Goal: Find specific page/section: Find specific page/section

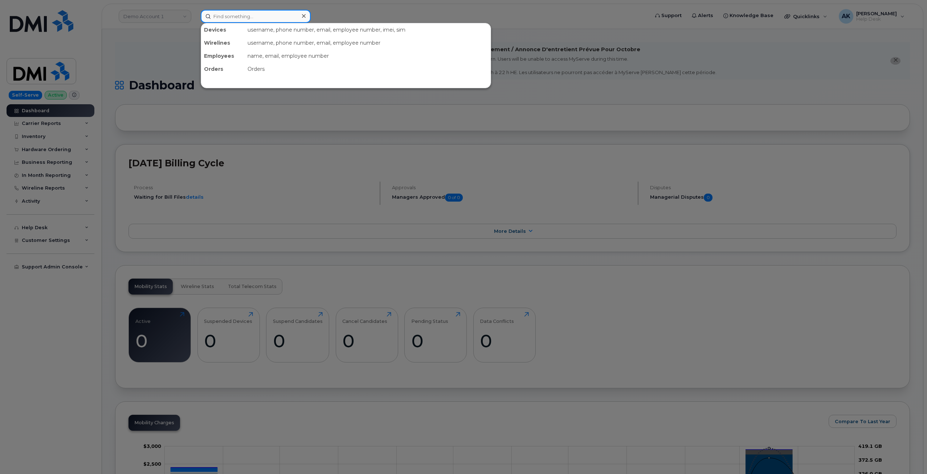
click at [249, 20] on input at bounding box center [256, 16] width 110 height 13
paste input "6232295422"
drag, startPoint x: 260, startPoint y: 16, endPoint x: 160, endPoint y: 14, distance: 99.1
click at [195, 14] on div "6232295422 Your session has expired. Please, login again. Go to Sign In Page" at bounding box center [422, 16] width 455 height 13
click at [258, 17] on input "6232295422" at bounding box center [256, 16] width 110 height 13
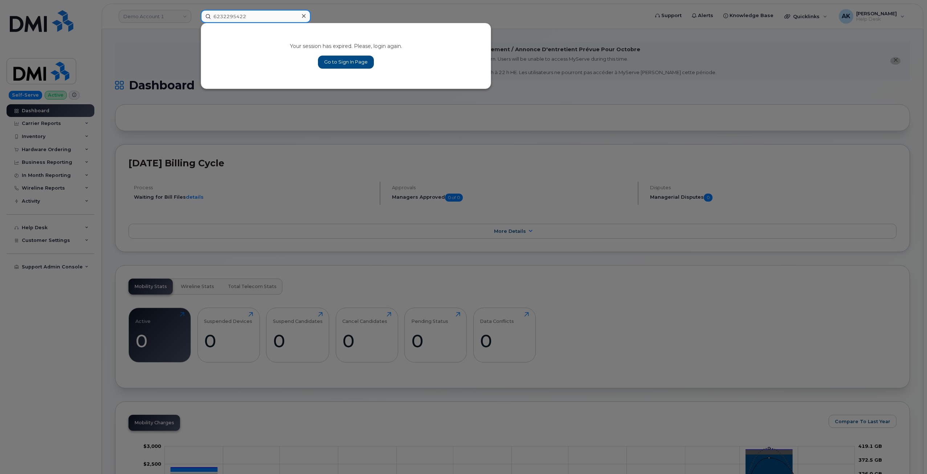
drag, startPoint x: 258, startPoint y: 17, endPoint x: 185, endPoint y: 16, distance: 73.0
click at [195, 16] on div "6232295422 Your session has expired. Please, login again. Go to Sign In Page" at bounding box center [422, 16] width 455 height 13
click at [290, 13] on input "6232295422" at bounding box center [256, 16] width 110 height 13
drag, startPoint x: 276, startPoint y: 15, endPoint x: 188, endPoint y: 14, distance: 88.2
click at [195, 13] on div "6232295422 Your session has expired. Please, login again. Go to Sign In Page" at bounding box center [422, 16] width 455 height 13
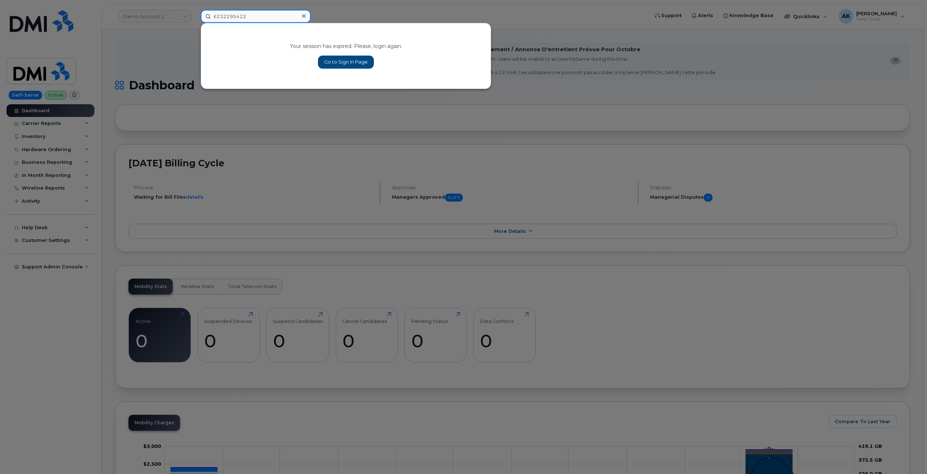
paste input "957596"
type input "6232957596"
click at [344, 60] on link "Go to Sign In Page" at bounding box center [346, 62] width 56 height 13
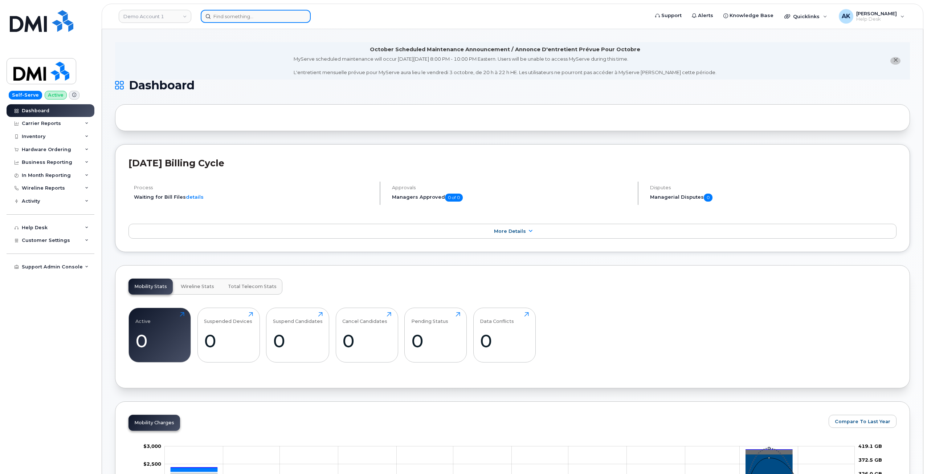
click at [259, 18] on input at bounding box center [256, 16] width 110 height 13
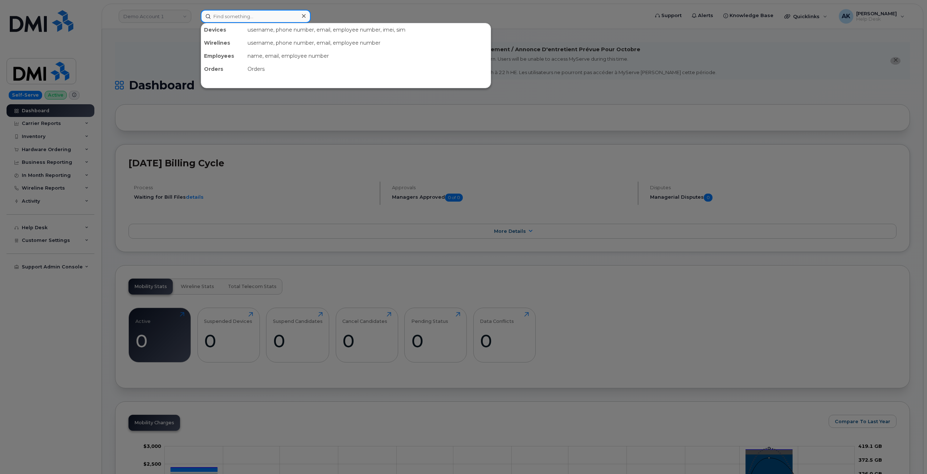
paste input "6232295422"
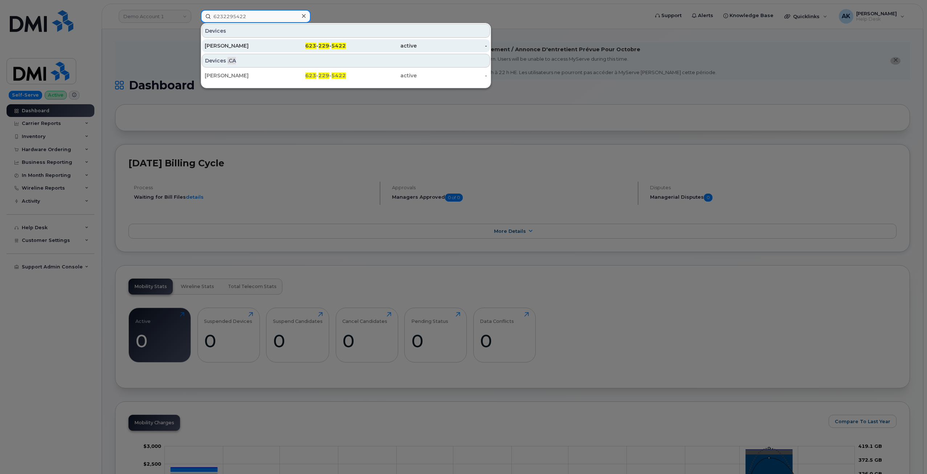
type input "6232295422"
click at [250, 46] on div "[PERSON_NAME]" at bounding box center [240, 45] width 71 height 7
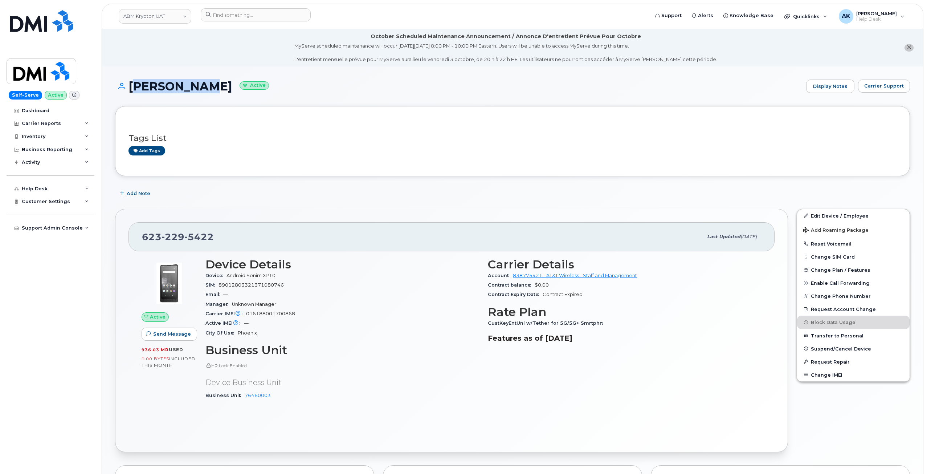
drag, startPoint x: 199, startPoint y: 89, endPoint x: 130, endPoint y: 87, distance: 69.4
click at [130, 87] on h1 "JULIE WINN Active" at bounding box center [458, 86] width 687 height 13
copy h1 "JULIE WINN"
click at [267, 107] on div "Tags List Add tags" at bounding box center [512, 141] width 795 height 70
click at [241, 15] on input at bounding box center [256, 14] width 110 height 13
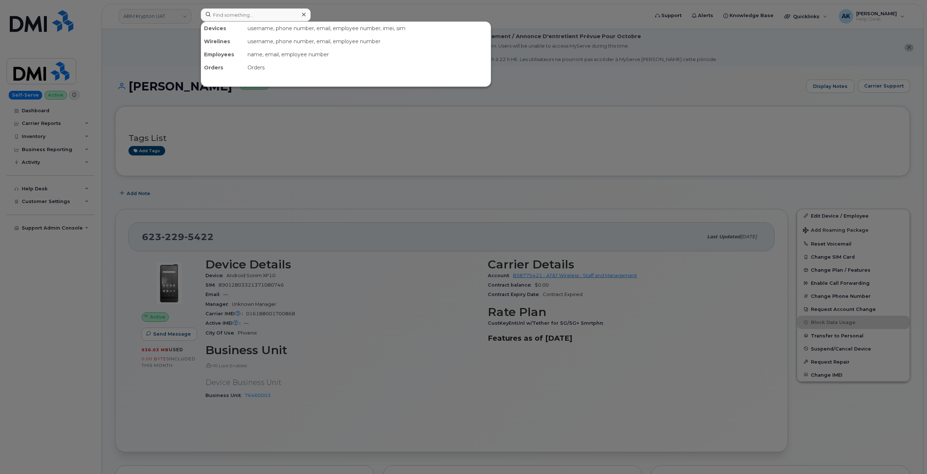
click at [384, 170] on div at bounding box center [463, 237] width 927 height 474
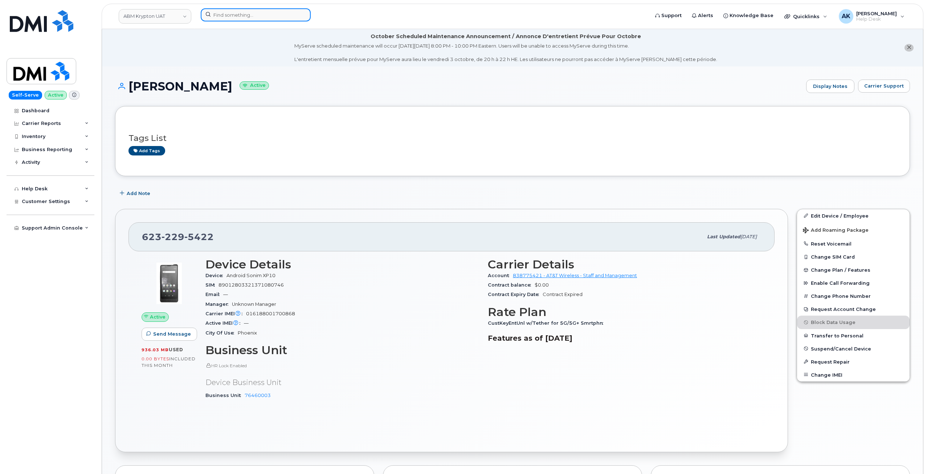
click at [232, 17] on input at bounding box center [256, 14] width 110 height 13
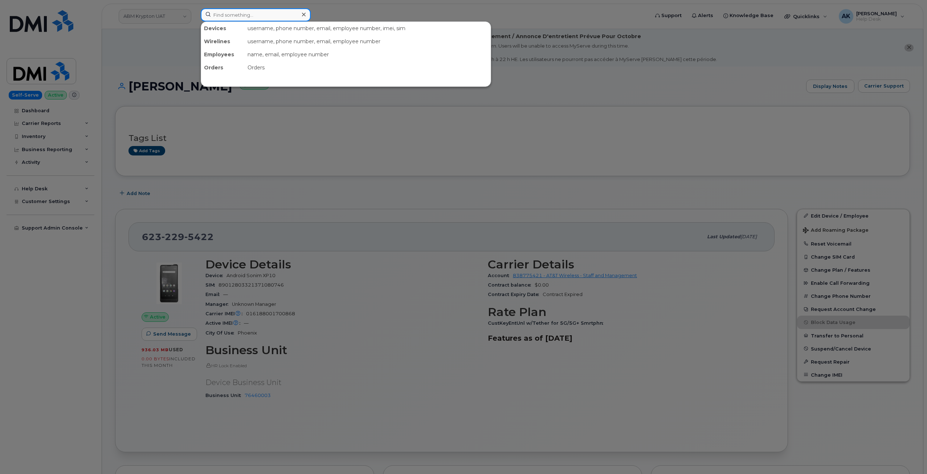
paste input "3469789758"
click at [254, 18] on input "3469789758" at bounding box center [256, 14] width 110 height 13
drag, startPoint x: 255, startPoint y: 18, endPoint x: 177, endPoint y: 13, distance: 77.5
click at [195, 13] on div "3469789758 No results" at bounding box center [422, 16] width 455 height 16
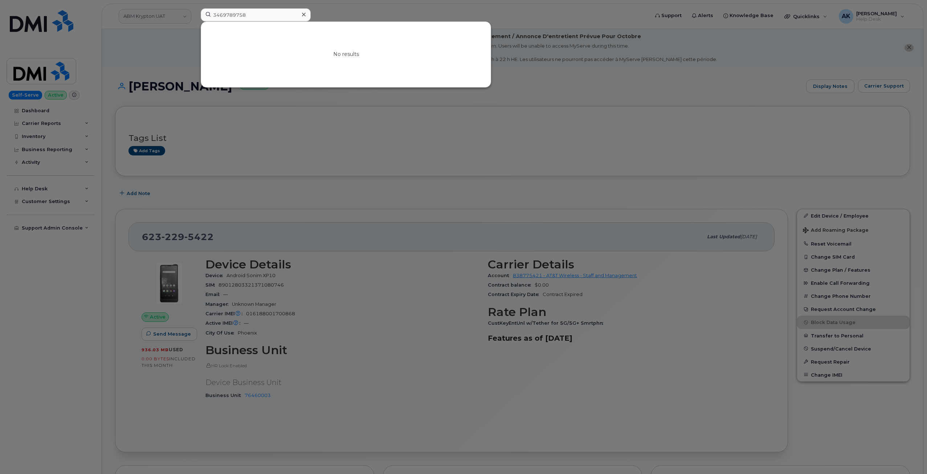
click at [265, 8] on div at bounding box center [463, 237] width 927 height 474
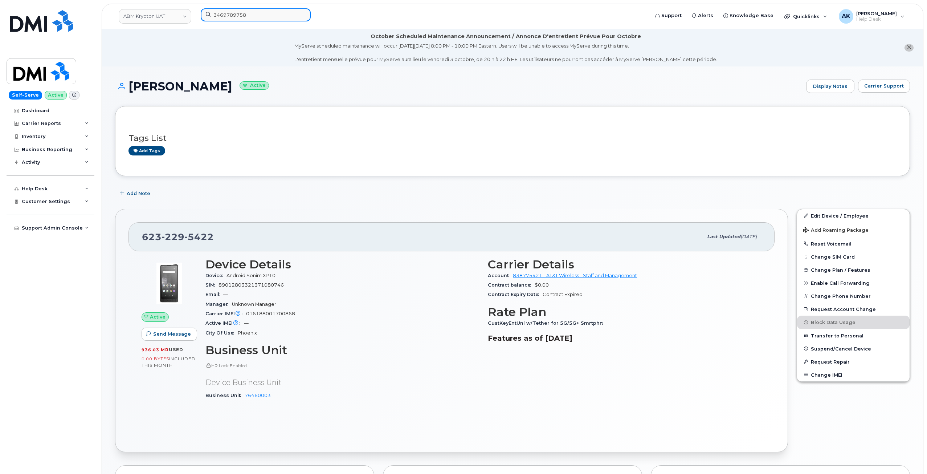
click at [254, 13] on input "3469789758" at bounding box center [256, 14] width 110 height 13
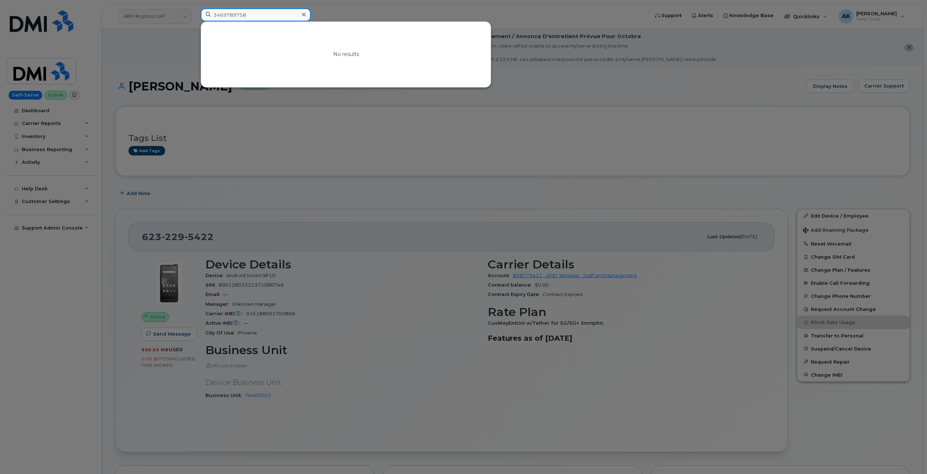
click at [262, 13] on input "3469789758" at bounding box center [256, 14] width 110 height 13
click at [261, 13] on input "3469789758" at bounding box center [256, 14] width 110 height 13
drag, startPoint x: 261, startPoint y: 16, endPoint x: 208, endPoint y: 16, distance: 53.0
click at [208, 16] on input "3469789758" at bounding box center [256, 14] width 110 height 13
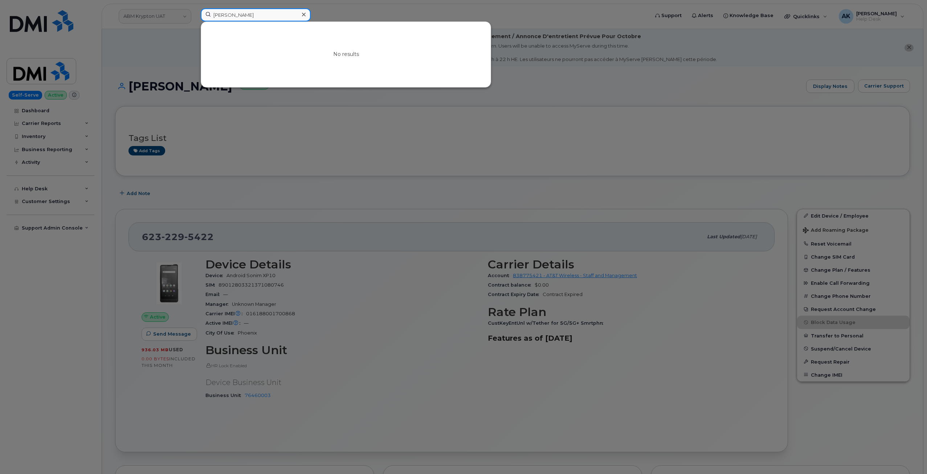
click at [216, 16] on input "benjamin liles" at bounding box center [256, 14] width 110 height 13
click at [275, 15] on input "Benjamin liles" at bounding box center [256, 14] width 110 height 13
click at [261, 16] on input "Benjamin liles" at bounding box center [256, 14] width 110 height 13
drag, startPoint x: 567, startPoint y: 111, endPoint x: 571, endPoint y: 110, distance: 4.1
click at [568, 110] on div at bounding box center [463, 237] width 927 height 474
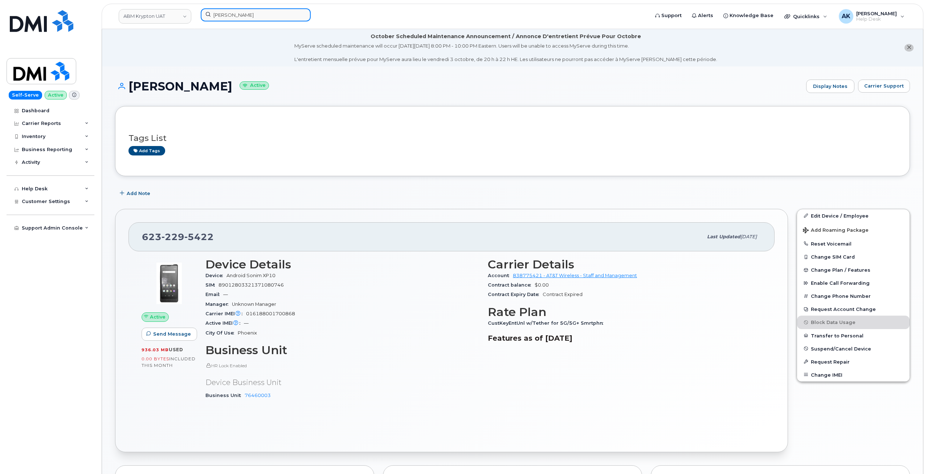
click at [229, 14] on input "Benjamin liles" at bounding box center [256, 14] width 110 height 13
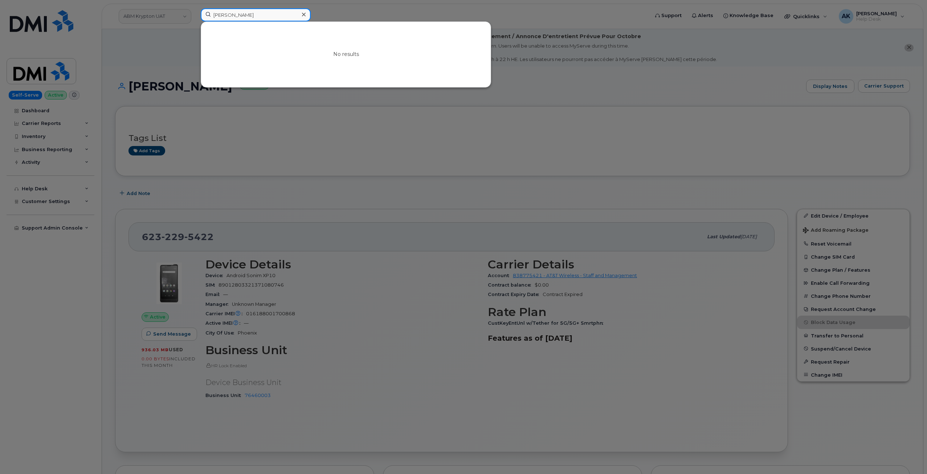
click at [254, 15] on input "Benjamin liles" at bounding box center [256, 14] width 110 height 13
drag, startPoint x: 265, startPoint y: 15, endPoint x: 203, endPoint y: 15, distance: 62.4
click at [203, 15] on input "Benjamin liles" at bounding box center [256, 14] width 110 height 13
paste input "3469789758"
type input "3469789758"
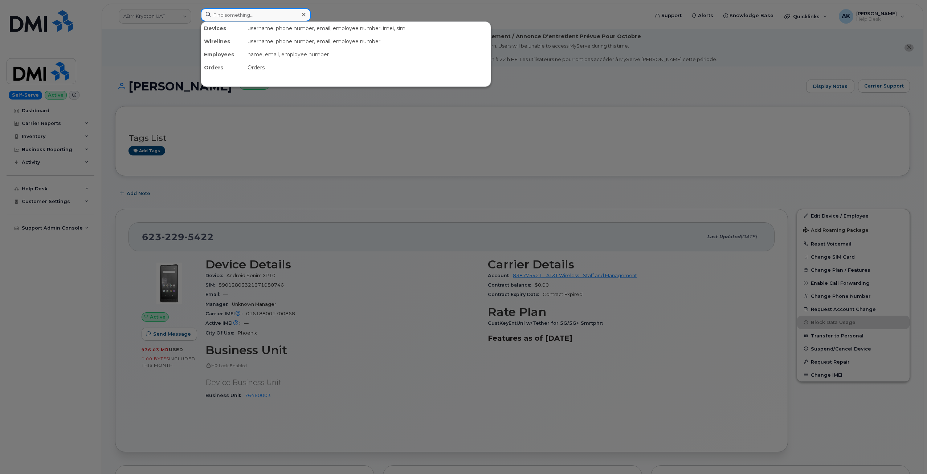
click at [231, 15] on input at bounding box center [256, 14] width 110 height 13
paste input "6232957596"
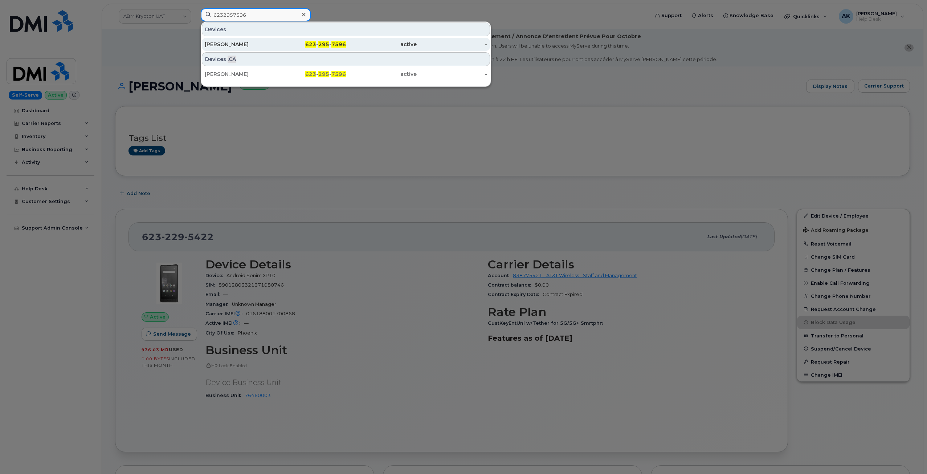
type input "6232957596"
click at [264, 47] on div "JULIE WINN" at bounding box center [240, 44] width 71 height 7
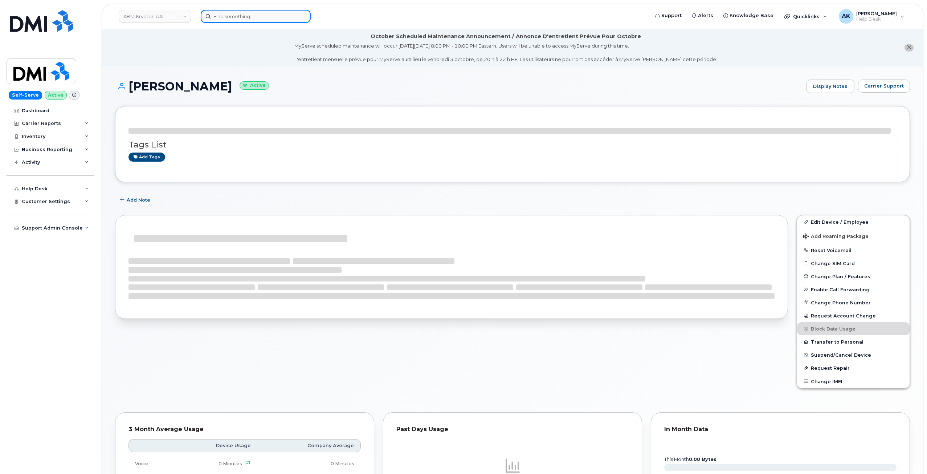
click at [244, 12] on input at bounding box center [256, 16] width 110 height 13
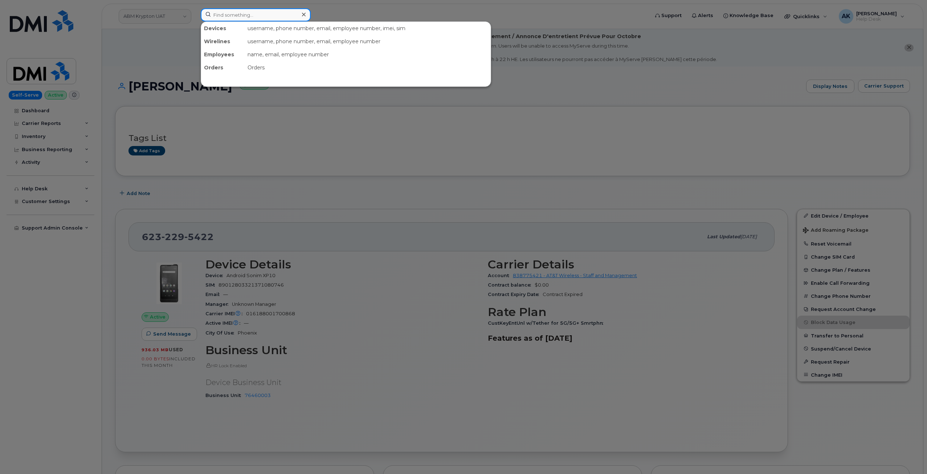
click at [228, 12] on input at bounding box center [256, 14] width 110 height 13
click at [393, 14] on div at bounding box center [463, 237] width 927 height 474
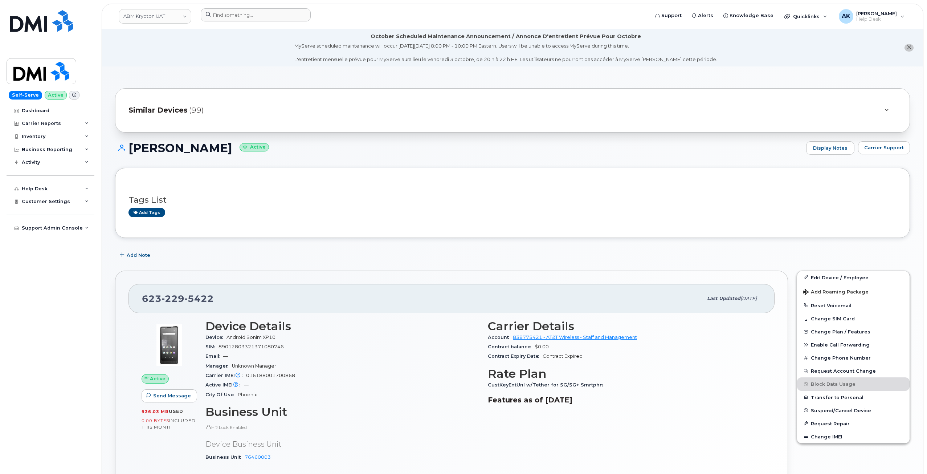
click at [192, 18] on div "ABM Krypton UAT" at bounding box center [155, 16] width 80 height 16
click at [185, 18] on link "ABM Krypton UAT" at bounding box center [155, 16] width 73 height 15
type input "rol"
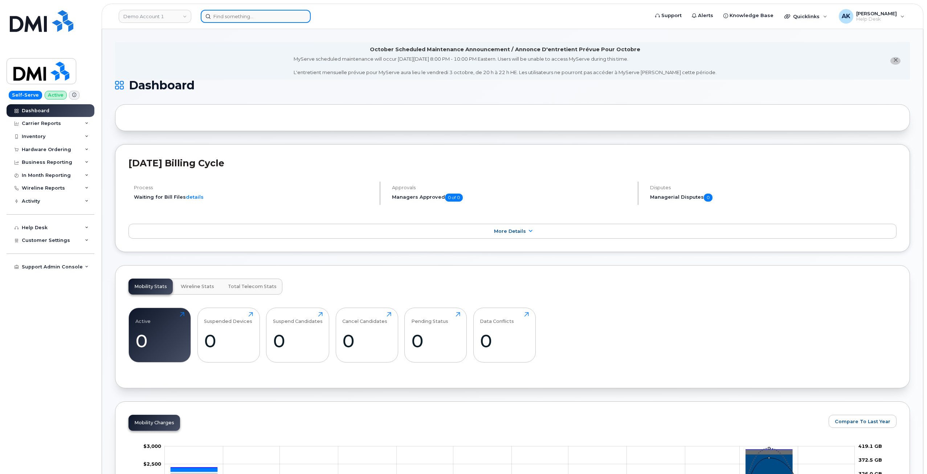
click at [249, 19] on input at bounding box center [256, 16] width 110 height 13
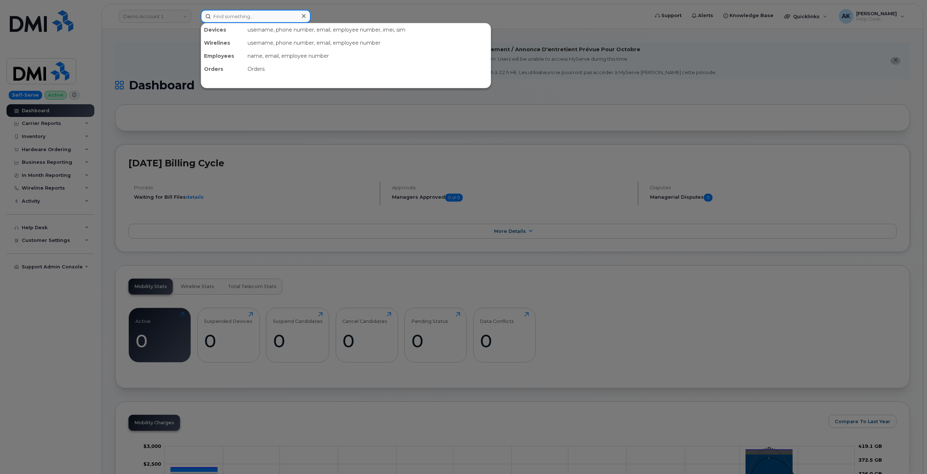
paste input "3469789758"
type input "3469789758"
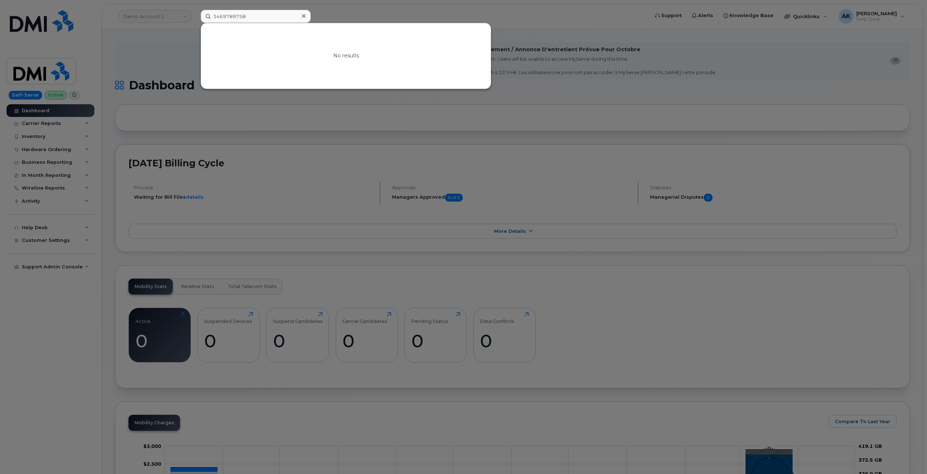
click at [348, 29] on div "No results" at bounding box center [346, 55] width 290 height 65
click at [343, 16] on div at bounding box center [463, 237] width 927 height 474
drag, startPoint x: 258, startPoint y: 18, endPoint x: 252, endPoint y: 17, distance: 6.2
click at [252, 17] on input "3469789758" at bounding box center [256, 16] width 110 height 13
drag, startPoint x: 247, startPoint y: 17, endPoint x: 213, endPoint y: 13, distance: 34.4
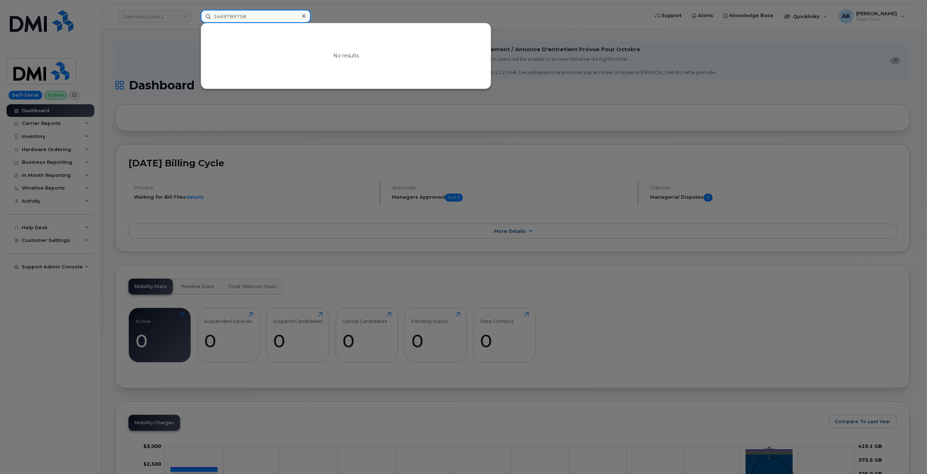
click at [213, 13] on input "3469789758" at bounding box center [256, 16] width 110 height 13
click at [275, 20] on input "3469789758" at bounding box center [256, 16] width 110 height 13
click at [335, 197] on div at bounding box center [463, 237] width 927 height 474
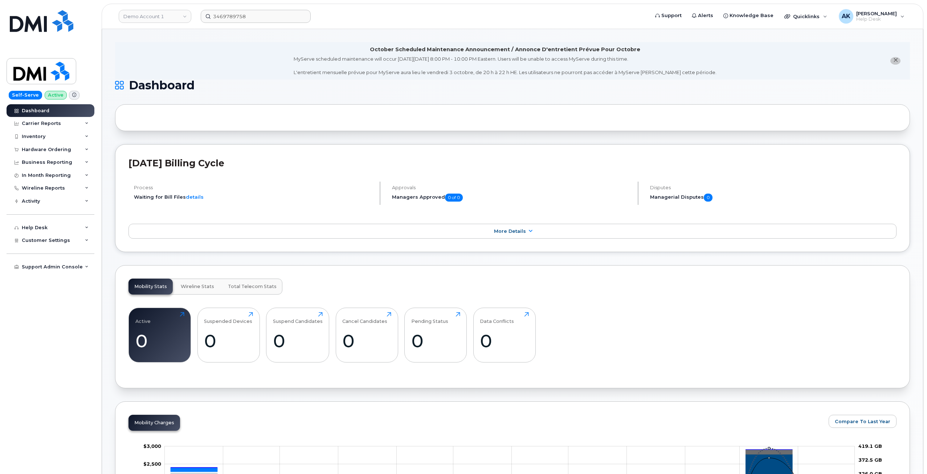
click at [512, 175] on header "[DATE] Billing Cycle" at bounding box center [512, 170] width 768 height 24
click at [299, 185] on h4 "Process" at bounding box center [254, 187] width 240 height 5
drag, startPoint x: 309, startPoint y: 151, endPoint x: 276, endPoint y: 145, distance: 34.0
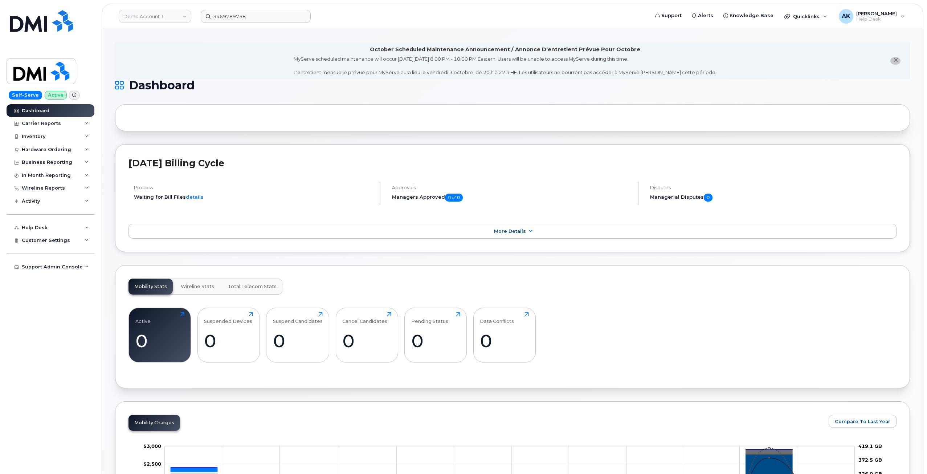
click at [276, 145] on div "[DATE] Billing Cycle Process Waiting for Bill Files details Approvals Managers …" at bounding box center [512, 198] width 795 height 108
drag, startPoint x: 268, startPoint y: 146, endPoint x: 261, endPoint y: 146, distance: 6.2
click at [261, 146] on div "[DATE] Billing Cycle Process Waiting for Bill Files details Approvals Managers …" at bounding box center [512, 198] width 795 height 108
drag, startPoint x: 295, startPoint y: 147, endPoint x: 310, endPoint y: 148, distance: 14.6
click at [310, 148] on div "[DATE] Billing Cycle Process Waiting for Bill Files details Approvals Managers …" at bounding box center [512, 198] width 795 height 108
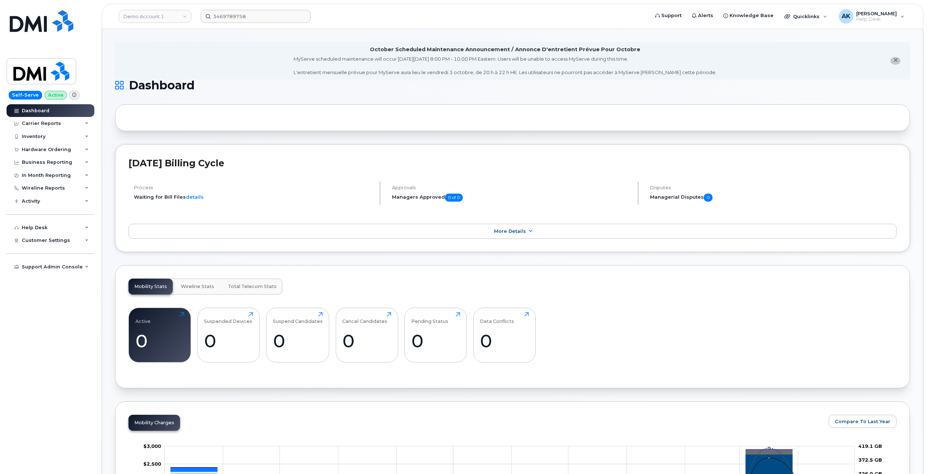
click at [762, 329] on div "Active 0 Click to view more Suspended Devices 0 Click to view more Suspend Cand…" at bounding box center [512, 338] width 768 height 74
click at [740, 326] on div "Active 0 Click to view more Suspended Devices 0 Click to view more Suspend Cand…" at bounding box center [512, 338] width 768 height 74
click at [522, 233] on span "More Details" at bounding box center [510, 230] width 32 height 5
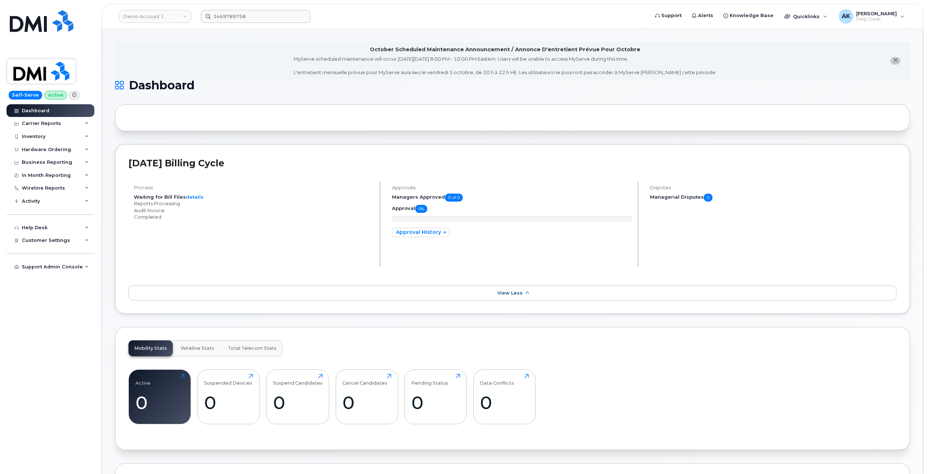
click at [341, 253] on div "Process Waiting for Bill Files details Reports Processing Audit Invoice Complet…" at bounding box center [254, 223] width 252 height 85
click at [250, 16] on input "3469789758" at bounding box center [256, 16] width 110 height 13
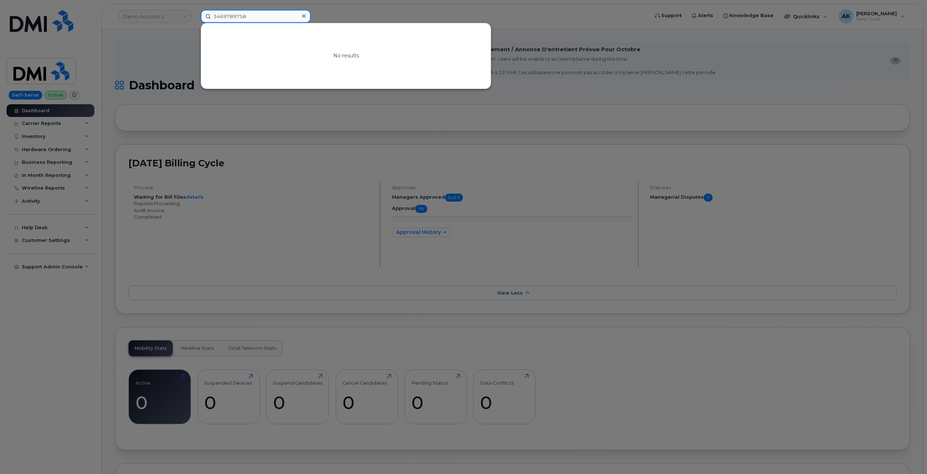
drag, startPoint x: 270, startPoint y: 14, endPoint x: 117, endPoint y: 11, distance: 153.9
click at [195, 10] on div "3469789758 No results" at bounding box center [422, 16] width 455 height 13
click at [362, 10] on div at bounding box center [463, 237] width 927 height 474
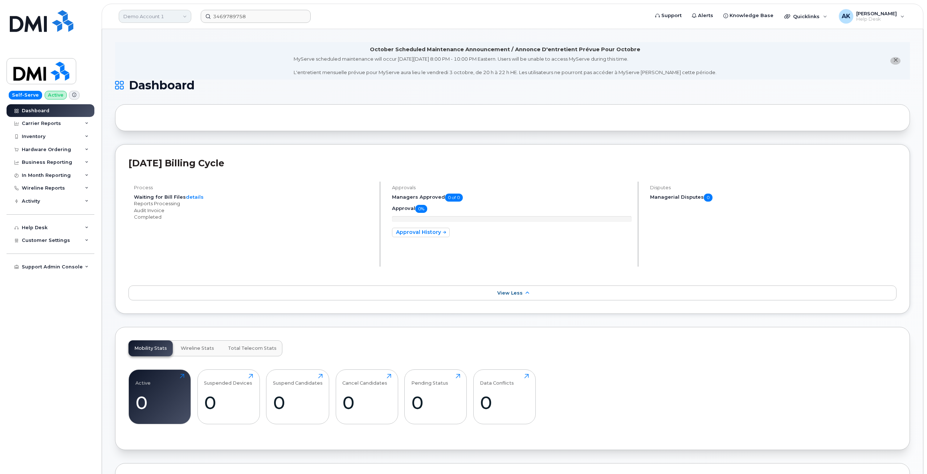
click at [162, 15] on link "Demo Account 1" at bounding box center [155, 16] width 73 height 13
type input "r"
type input "pet"
drag, startPoint x: 145, startPoint y: 40, endPoint x: 112, endPoint y: 37, distance: 33.2
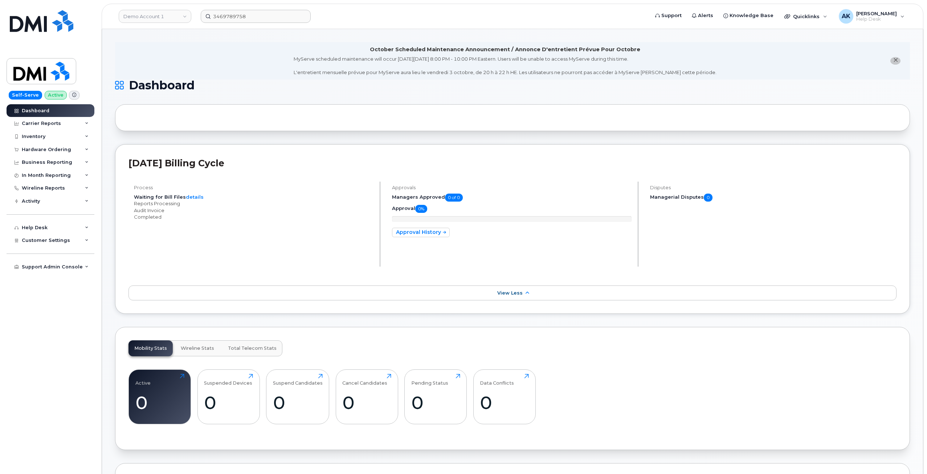
click at [766, 375] on div "Active 0 Click to view more Suspended Devices 0 Click to view more Suspend Cand…" at bounding box center [512, 400] width 768 height 74
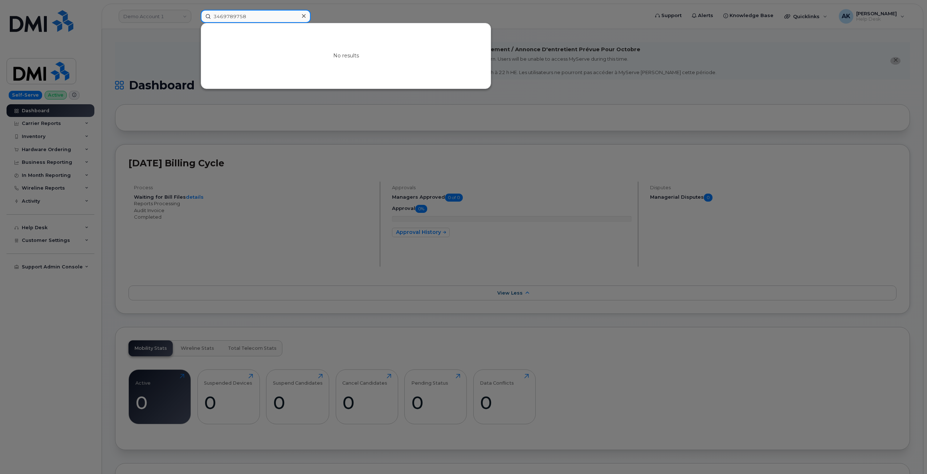
click at [253, 19] on input "3469789758" at bounding box center [256, 16] width 110 height 13
click at [343, 124] on div at bounding box center [463, 237] width 927 height 474
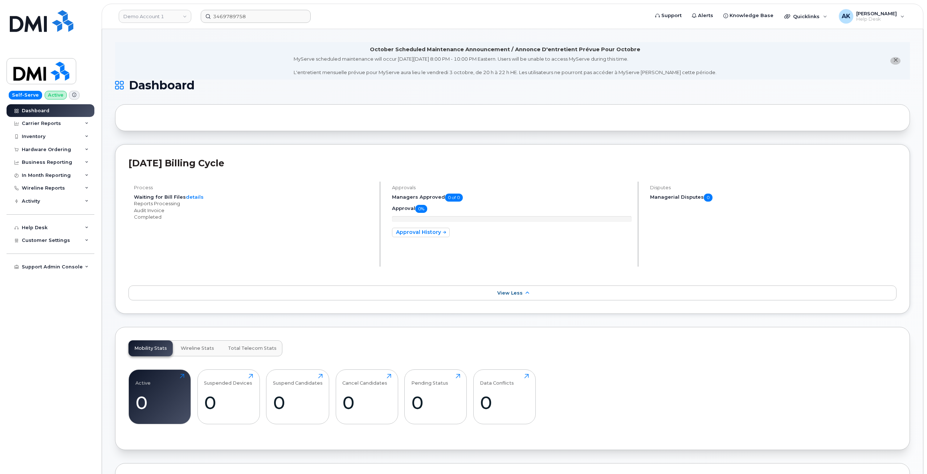
click at [448, 310] on div "[DATE] Billing Cycle Process Waiting for Bill Files details Reports Processing …" at bounding box center [512, 229] width 795 height 170
click at [449, 310] on div "[DATE] Billing Cycle Process Waiting for Bill Files details Reports Processing …" at bounding box center [512, 229] width 795 height 170
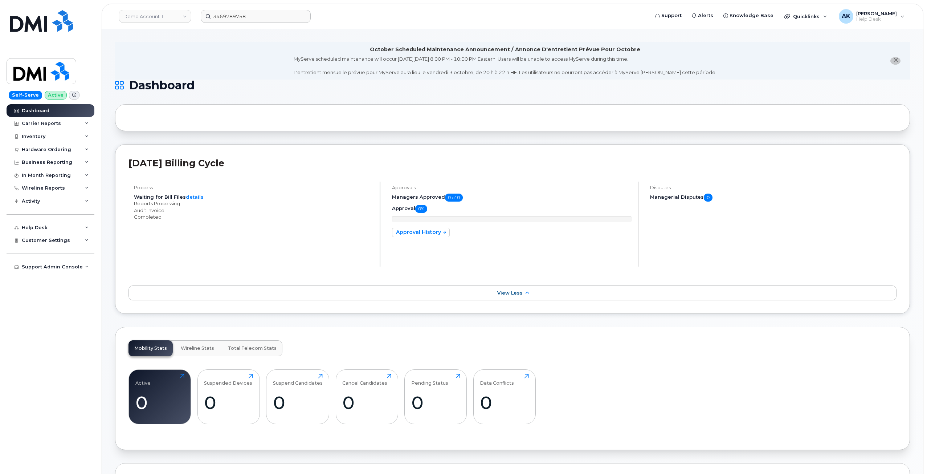
click at [752, 313] on div "[DATE] Billing Cycle Process Waiting for Bill Files details Reports Processing …" at bounding box center [512, 229] width 795 height 170
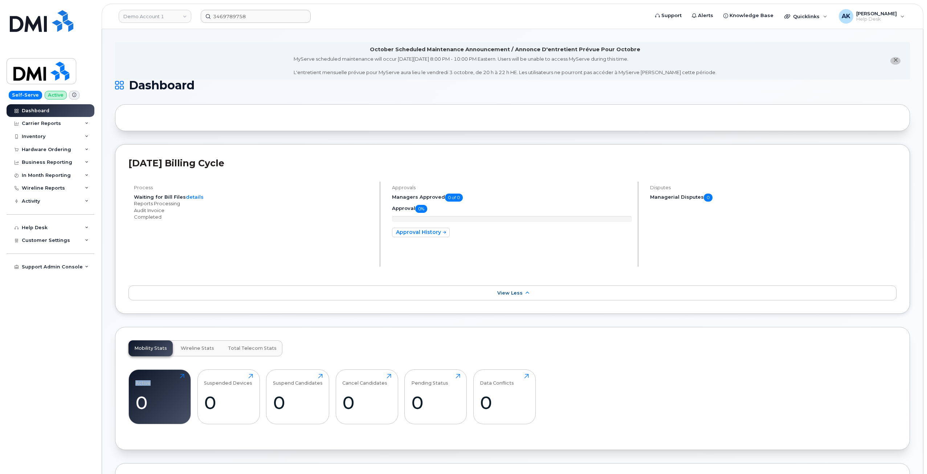
click at [281, 152] on div "[DATE] Billing Cycle Process Waiting for Bill Files details Reports Processing …" at bounding box center [512, 229] width 795 height 170
